Goal: Use online tool/utility: Utilize a website feature to perform a specific function

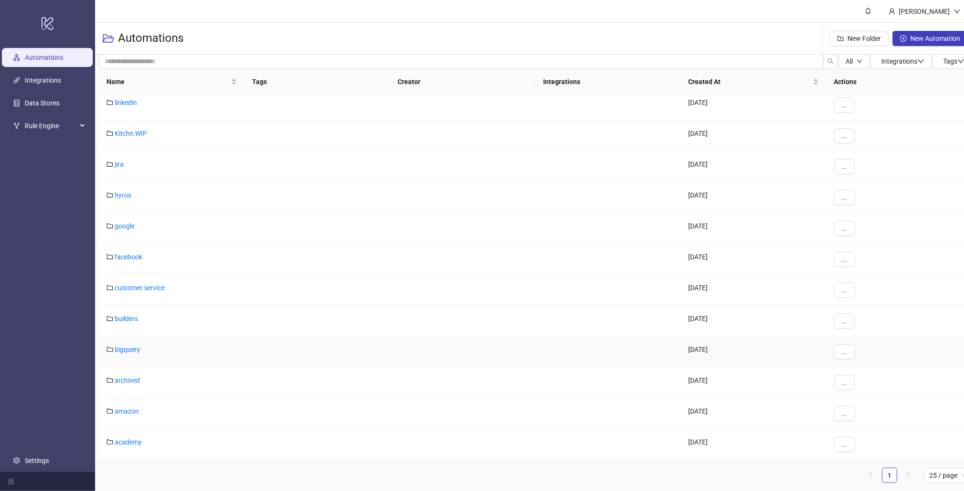
scroll to position [10, 0]
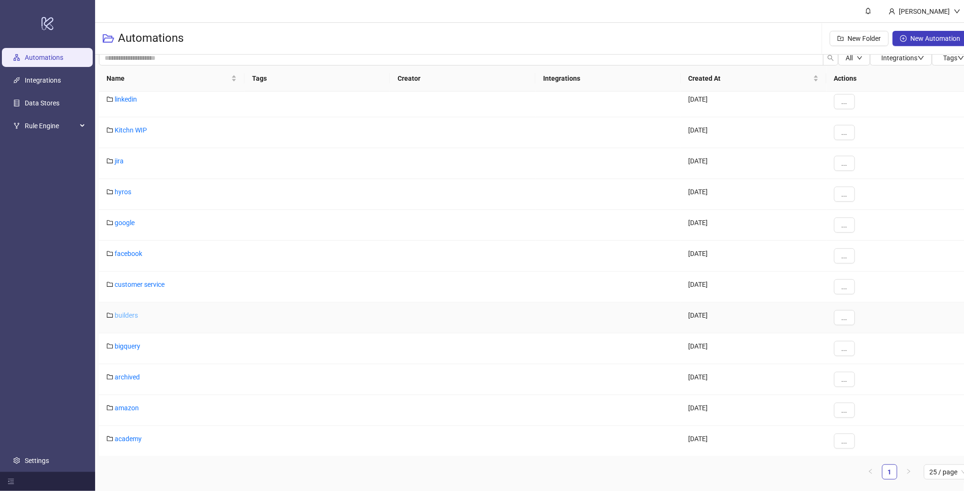
click at [123, 315] on link "builders" at bounding box center [126, 316] width 23 height 8
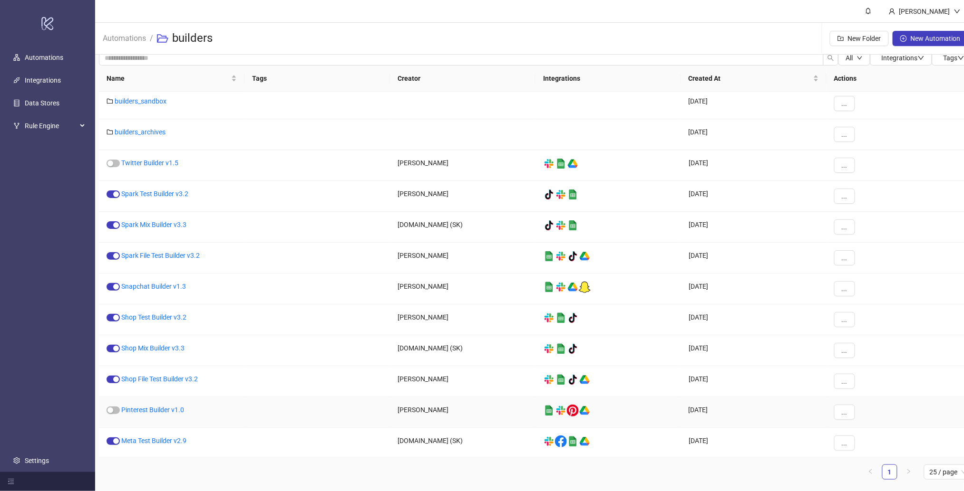
scroll to position [67, 0]
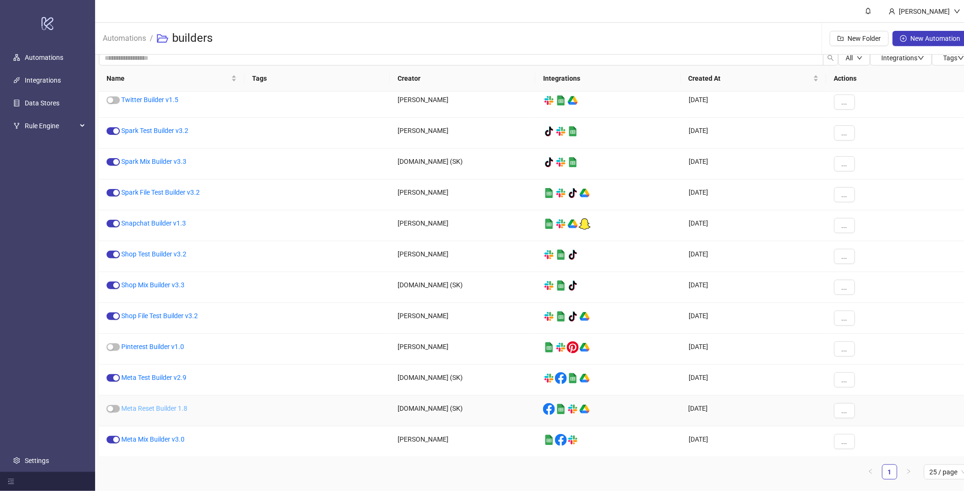
click at [164, 408] on link "Meta Reset Builder 1.8" at bounding box center [154, 409] width 66 height 8
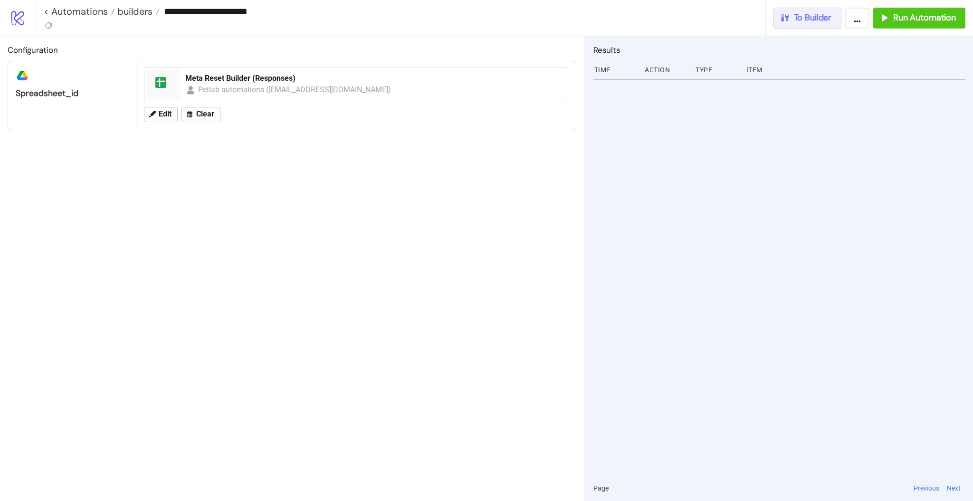
click at [813, 21] on span "To Builder" at bounding box center [813, 17] width 38 height 11
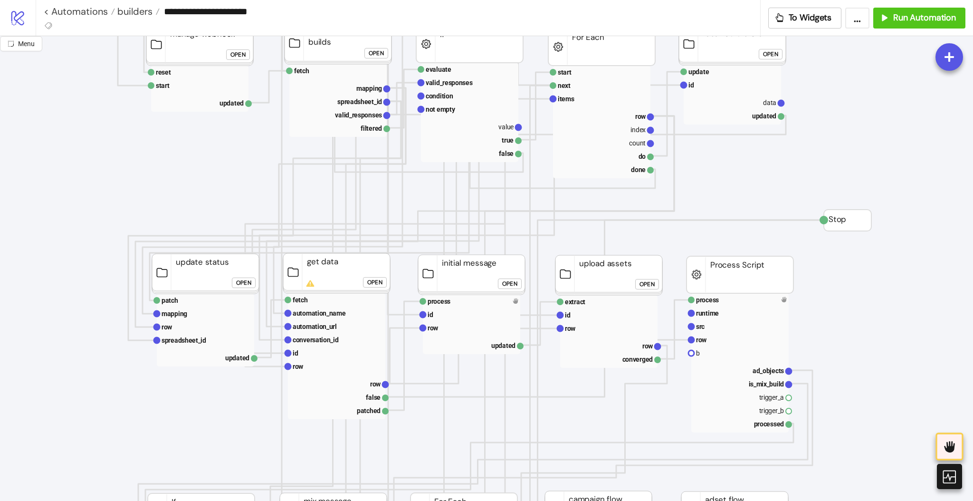
scroll to position [253, 0]
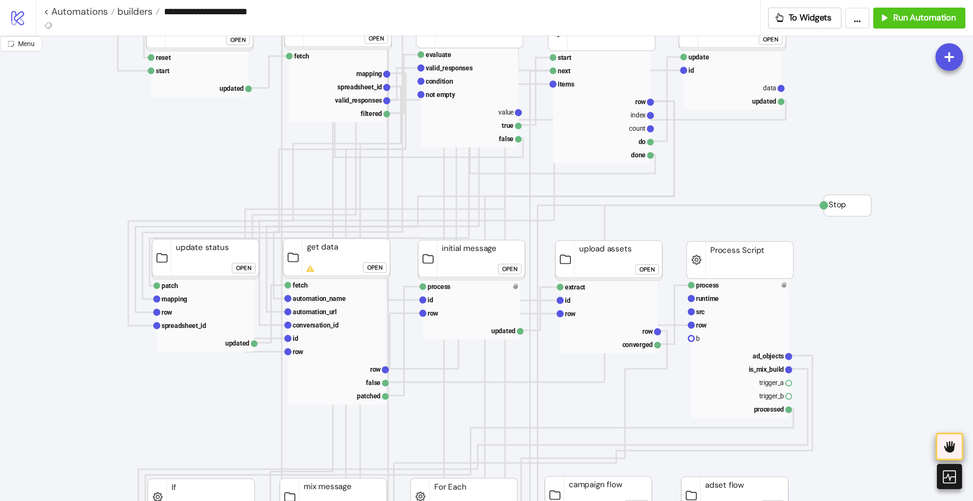
click at [946, 440] on icon at bounding box center [950, 447] width 16 height 16
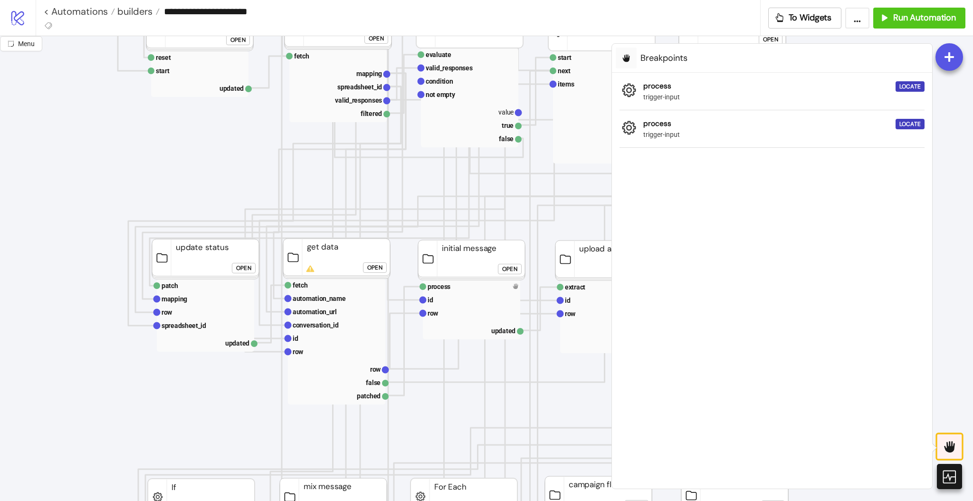
click at [947, 443] on icon at bounding box center [949, 446] width 10 height 11
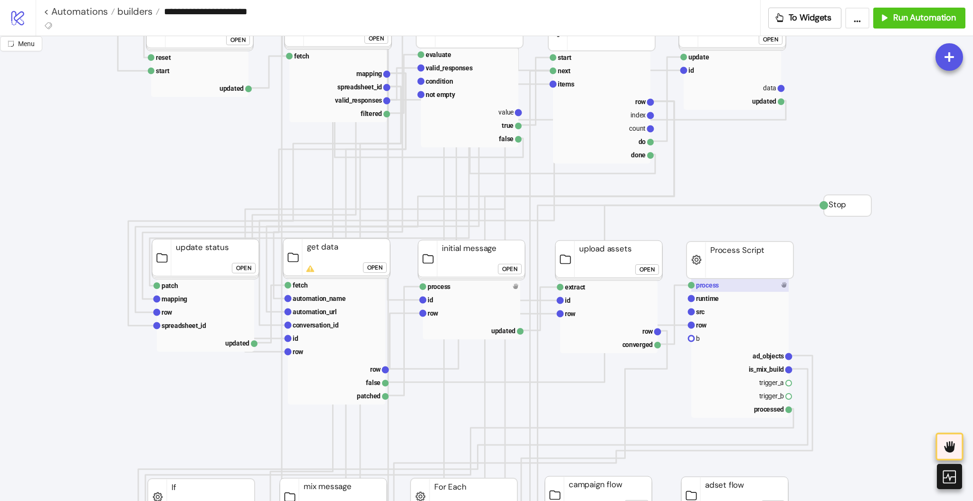
click at [734, 289] on rect at bounding box center [740, 285] width 97 height 13
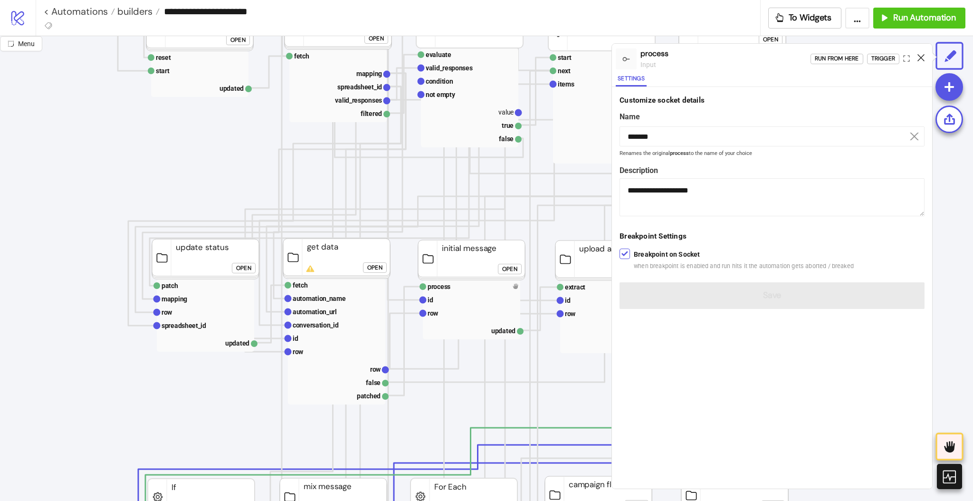
click at [920, 58] on icon at bounding box center [921, 57] width 7 height 7
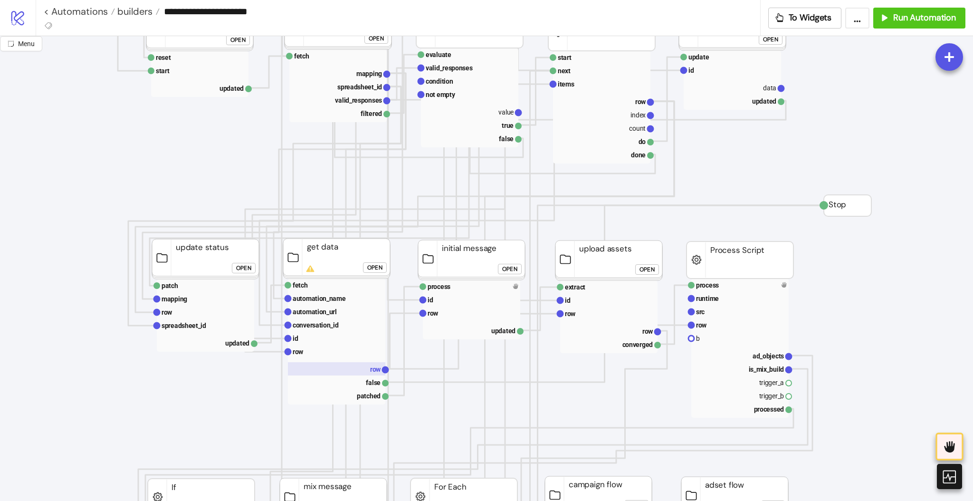
click at [371, 366] on text "row" at bounding box center [375, 370] width 11 height 8
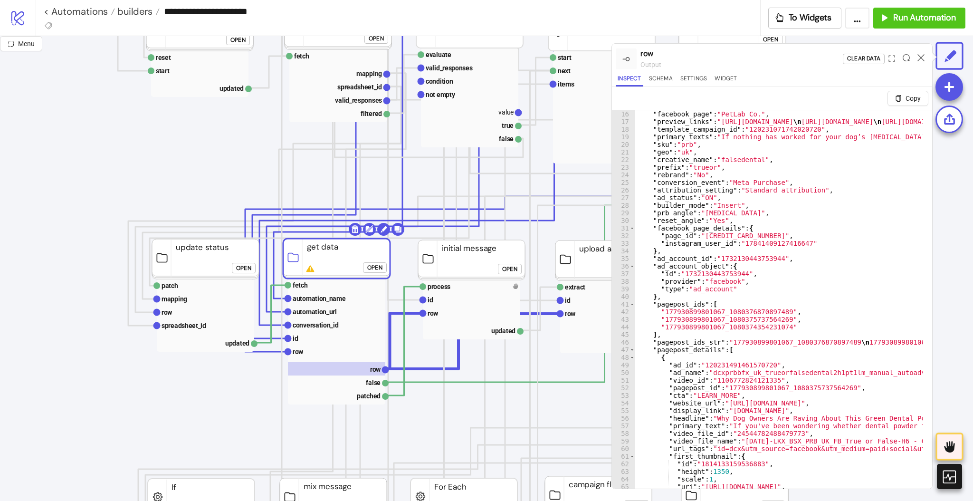
scroll to position [0, 0]
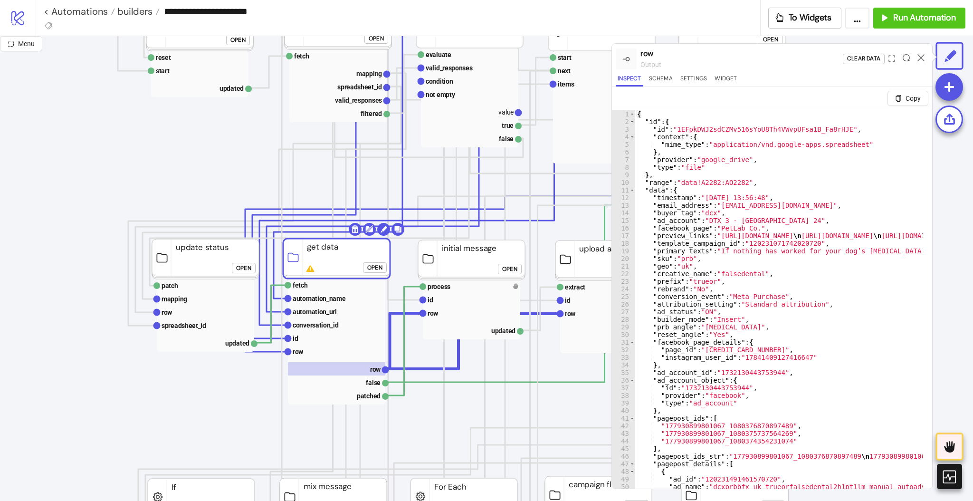
click at [919, 58] on icon at bounding box center [921, 57] width 7 height 7
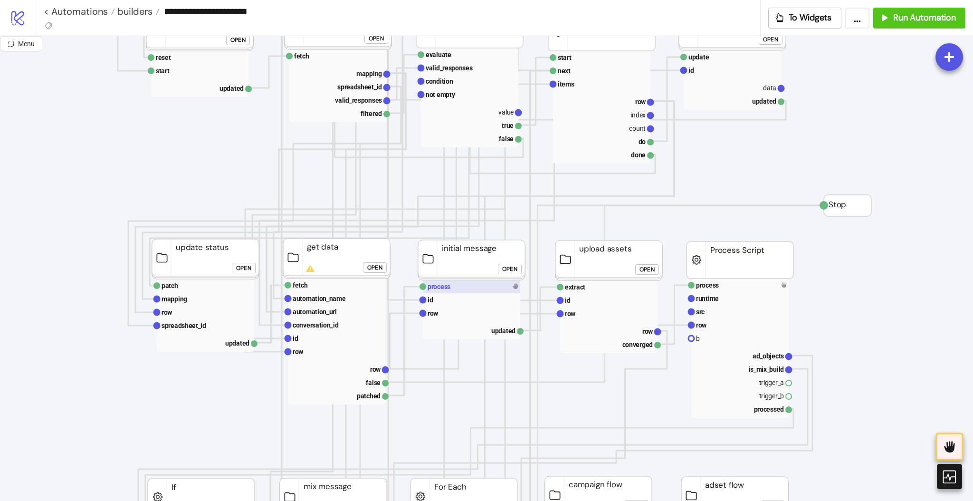
click at [488, 287] on rect at bounding box center [471, 286] width 97 height 13
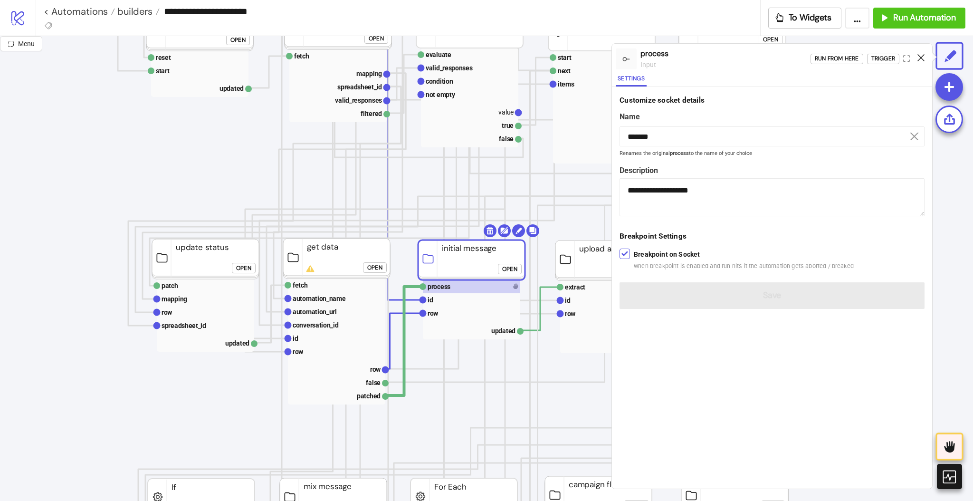
click at [918, 59] on icon at bounding box center [921, 57] width 7 height 7
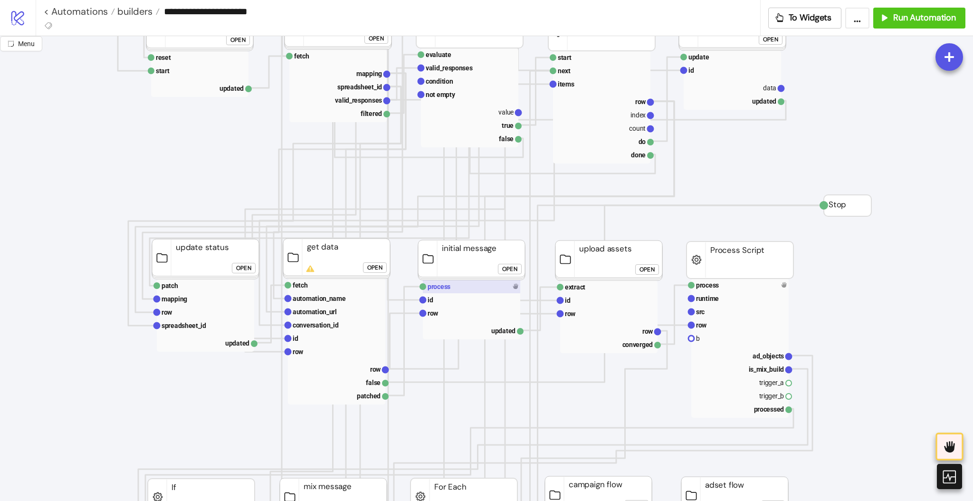
click at [482, 292] on rect at bounding box center [471, 286] width 97 height 13
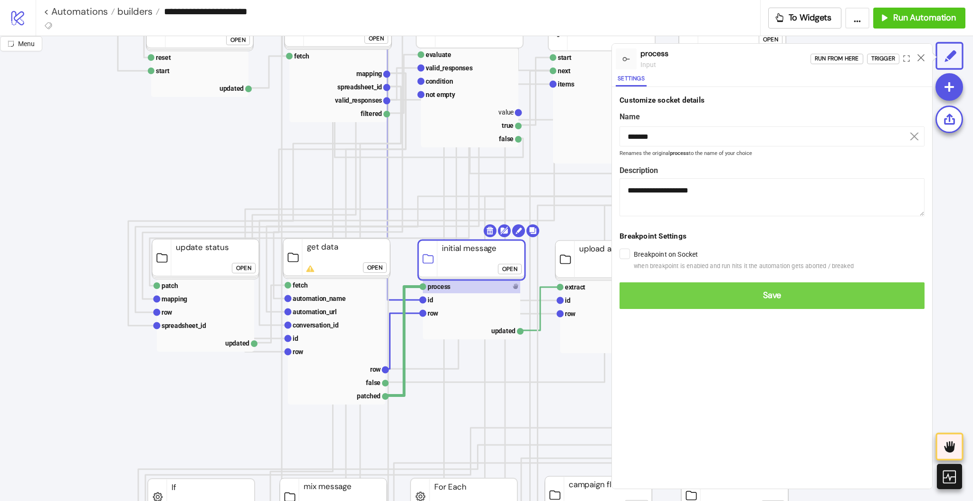
click at [659, 295] on span "Save" at bounding box center [772, 295] width 290 height 11
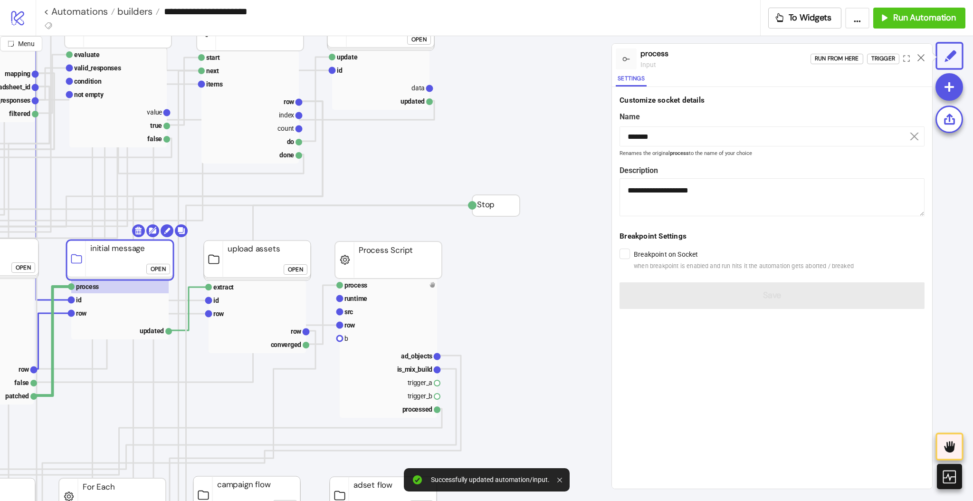
scroll to position [253, 380]
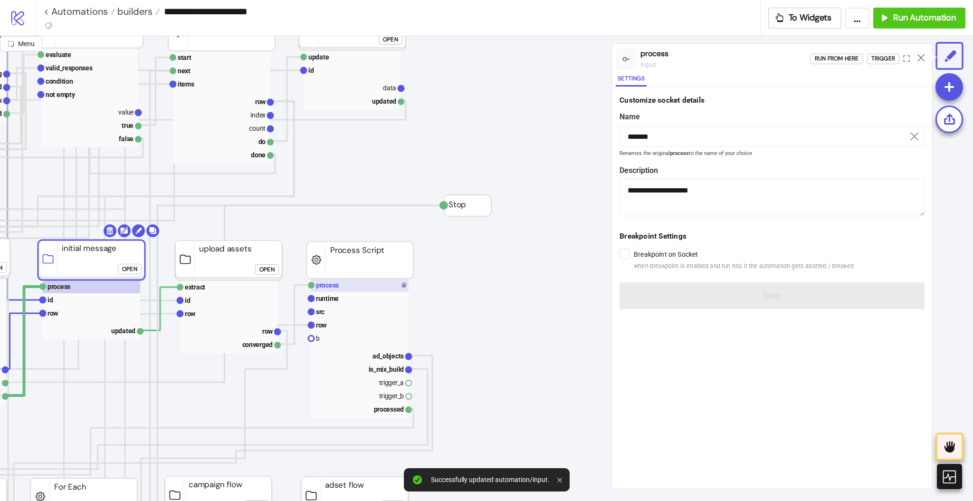
click at [390, 286] on rect at bounding box center [359, 285] width 97 height 13
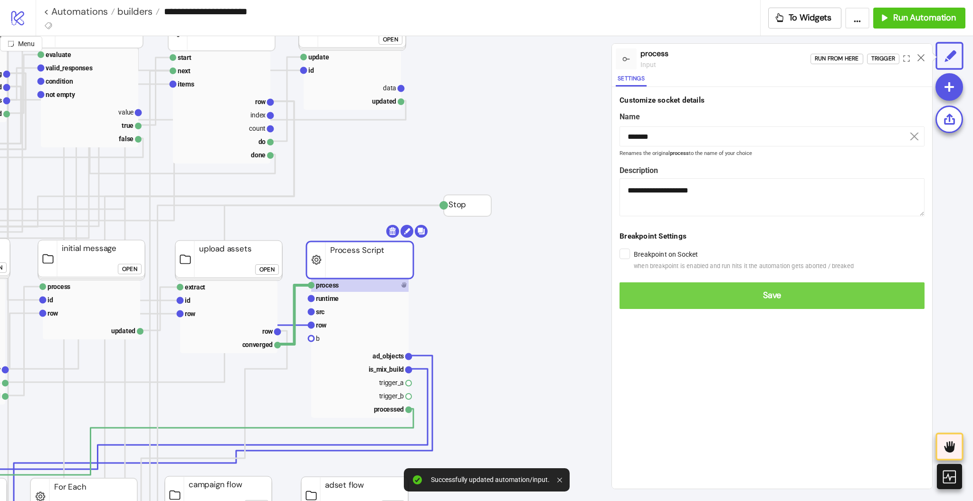
click at [640, 282] on button "Save" at bounding box center [772, 295] width 305 height 27
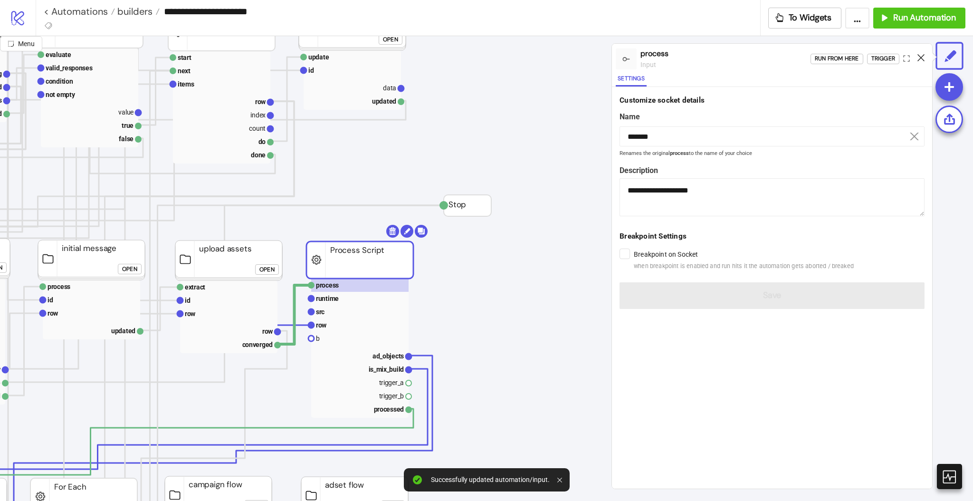
click at [924, 57] on icon at bounding box center [921, 57] width 7 height 7
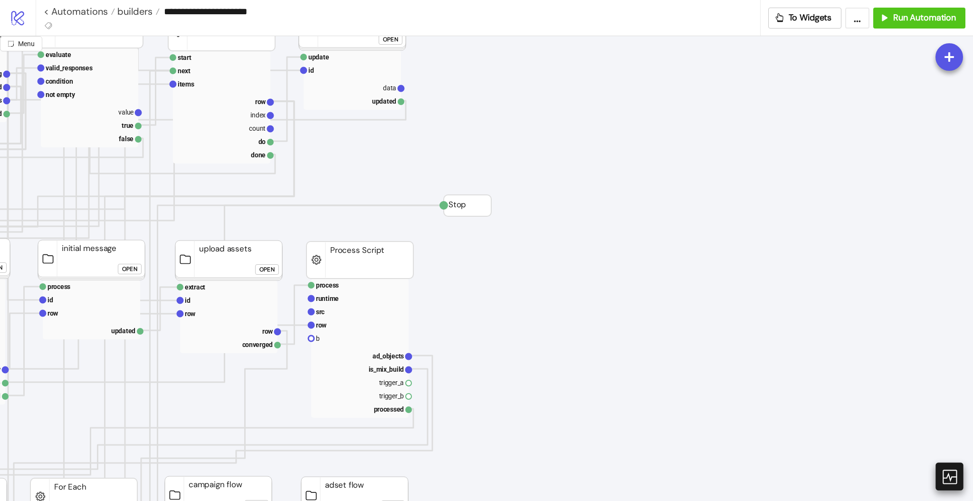
click at [949, 479] on icon at bounding box center [949, 476] width 17 height 17
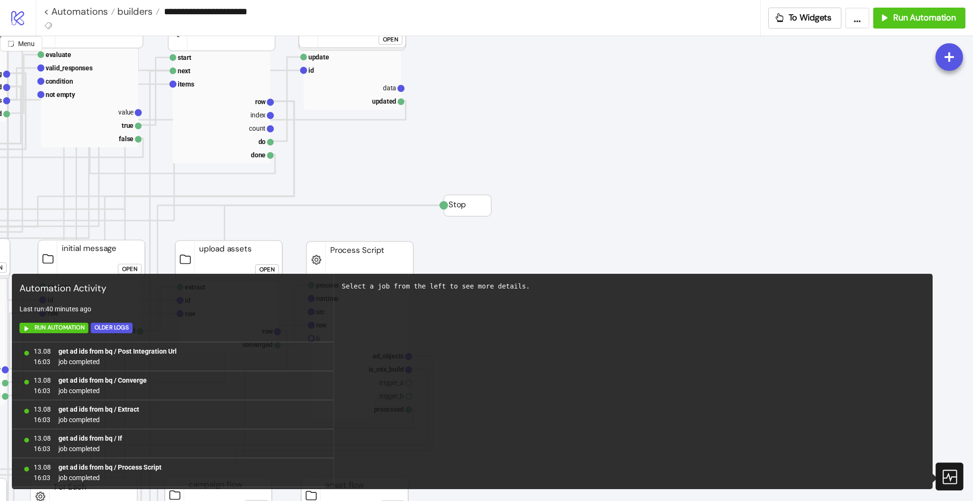
scroll to position [840, 0]
click at [949, 479] on icon at bounding box center [949, 476] width 17 height 17
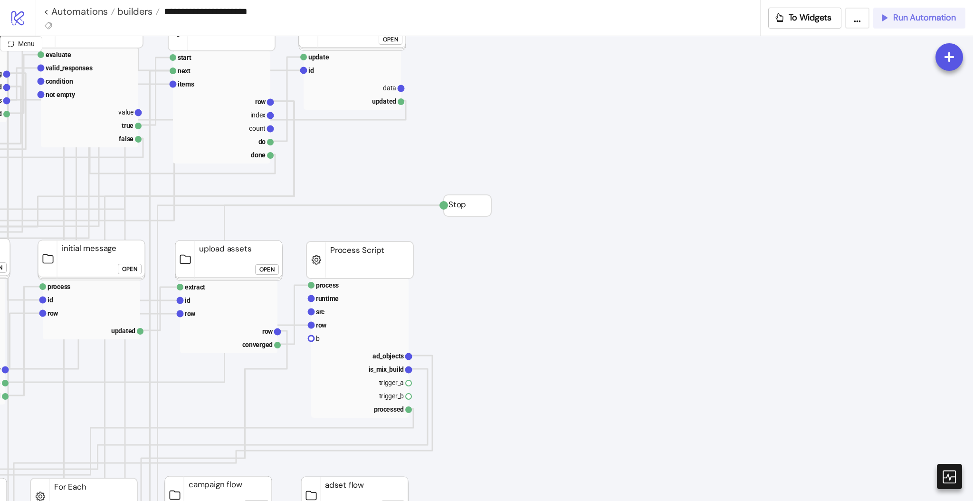
click at [918, 21] on span "Run Automation" at bounding box center [925, 17] width 63 height 11
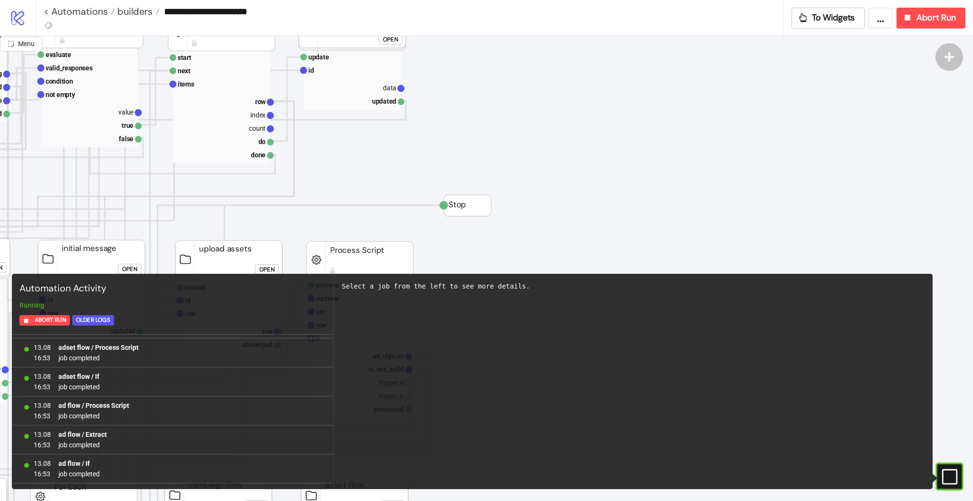
scroll to position [5360, 0]
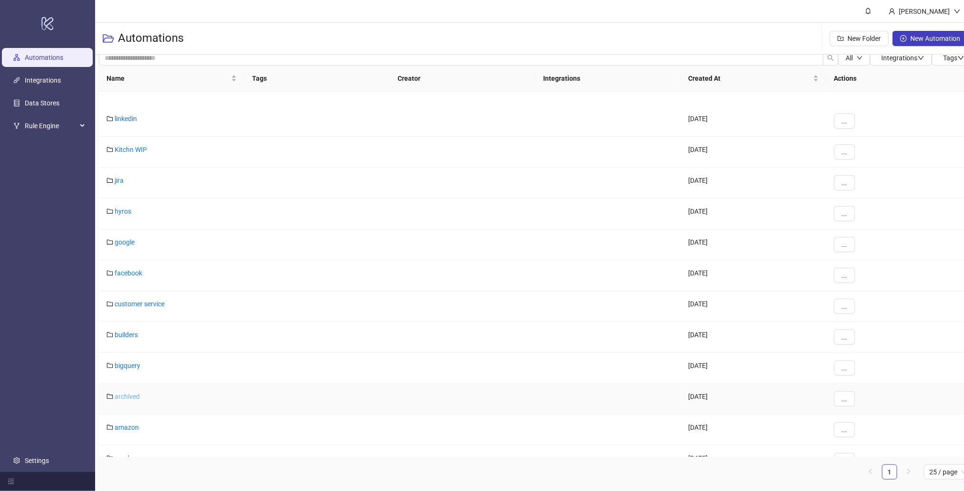
scroll to position [222, 0]
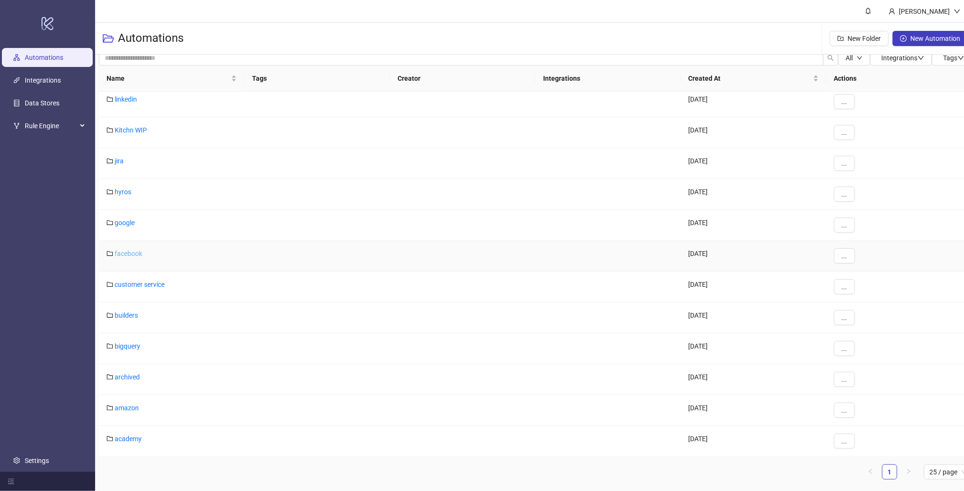
click at [127, 253] on link "facebook" at bounding box center [129, 254] width 28 height 8
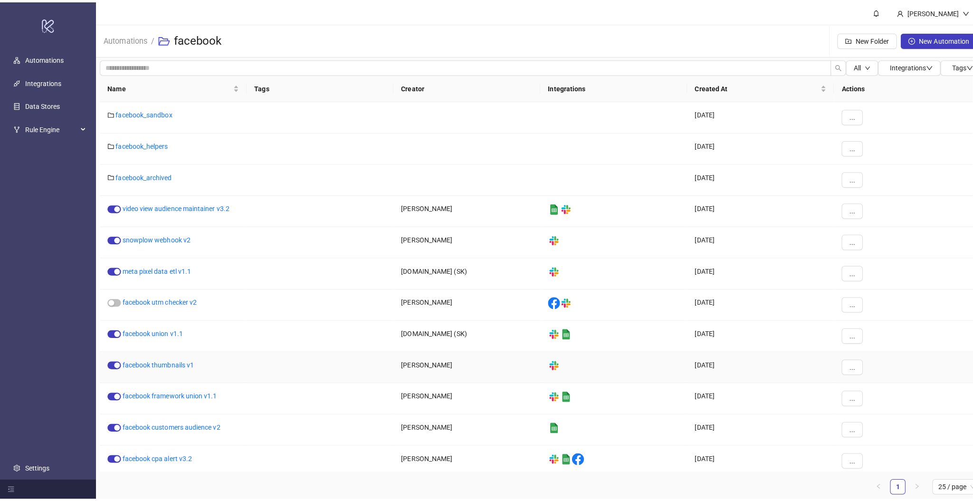
scroll to position [345, 0]
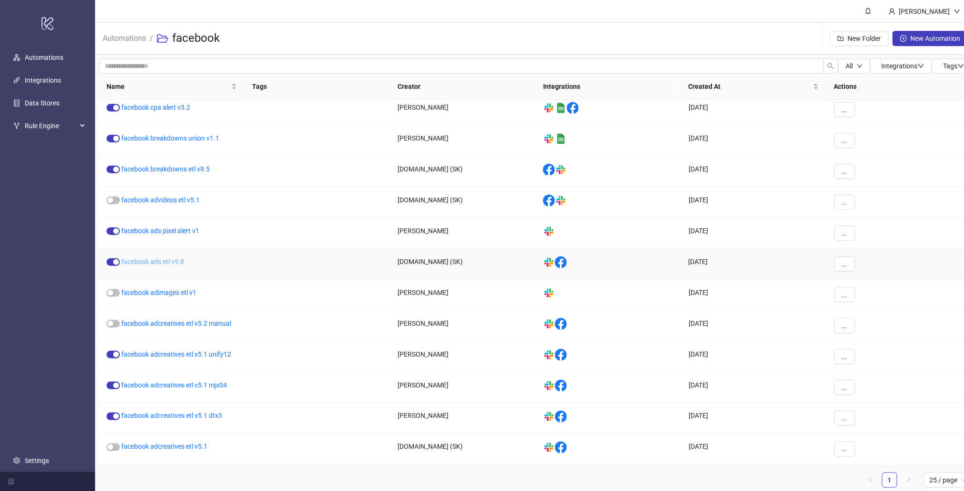
click at [169, 262] on link "facebook ads etl v9.8" at bounding box center [152, 262] width 63 height 8
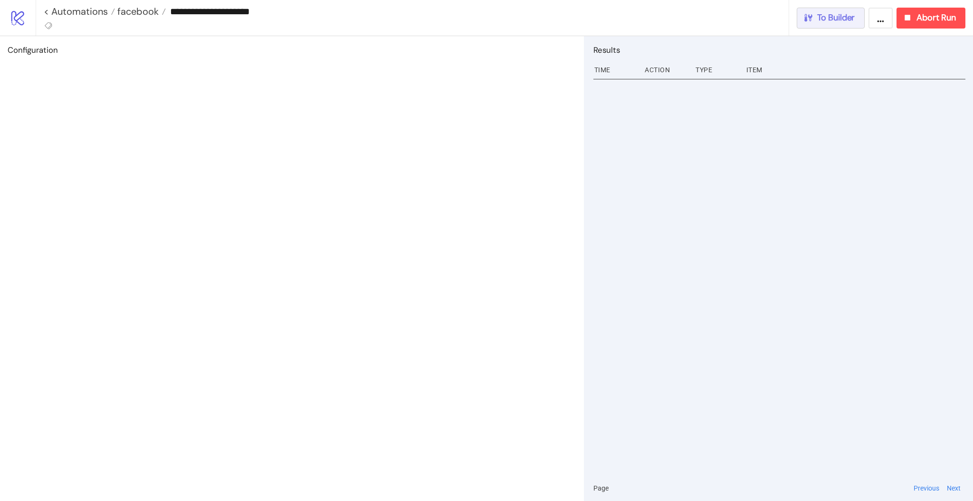
click at [853, 15] on span "To Builder" at bounding box center [837, 17] width 38 height 11
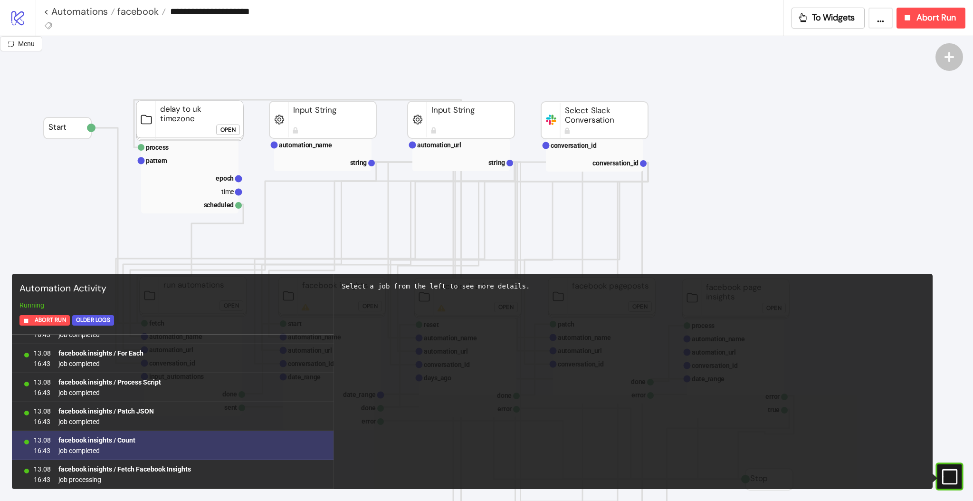
scroll to position [2631, 0]
